Goal: Task Accomplishment & Management: Use online tool/utility

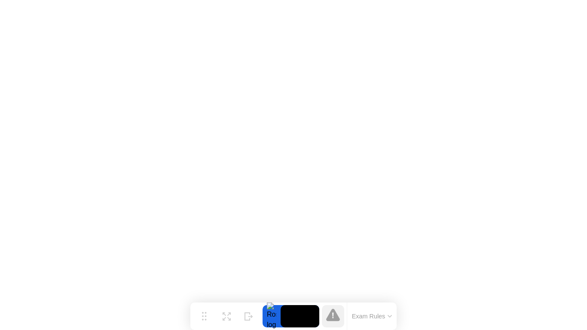
click at [271, 320] on div at bounding box center [272, 316] width 18 height 22
click at [281, 317] on video at bounding box center [300, 316] width 39 height 22
click at [222, 315] on button "Expand" at bounding box center [226, 316] width 22 height 22
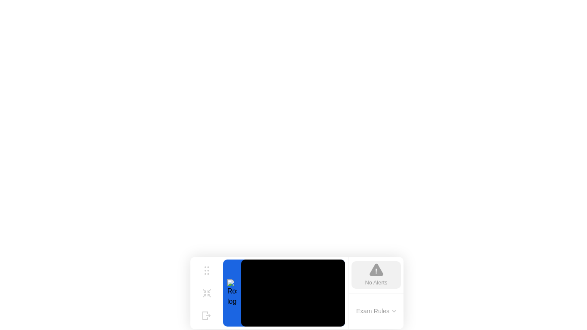
click at [389, 312] on button "Exam Rules" at bounding box center [377, 311] width 46 height 8
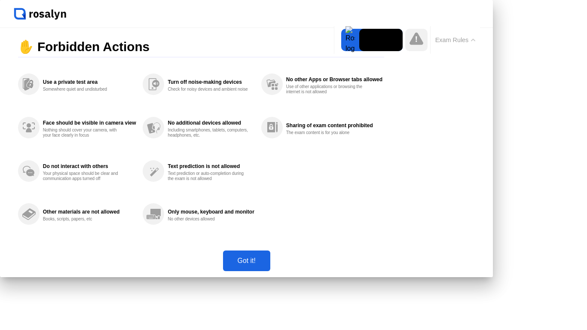
click at [271, 271] on button "Got it!" at bounding box center [246, 261] width 47 height 21
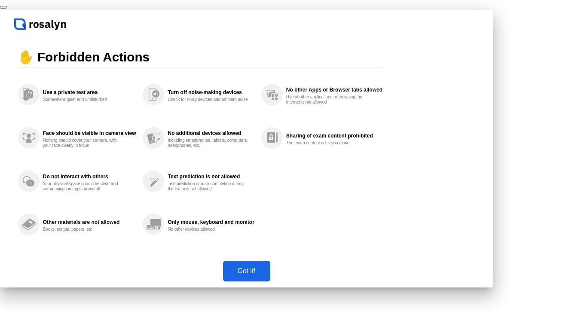
click div "End Proctoring Session"
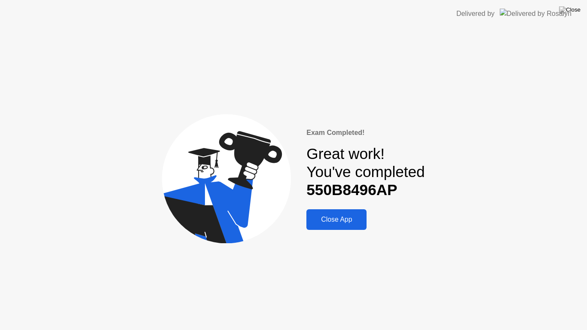
click at [346, 224] on div "Close App" at bounding box center [336, 220] width 55 height 8
